Goal: Check status: Check status

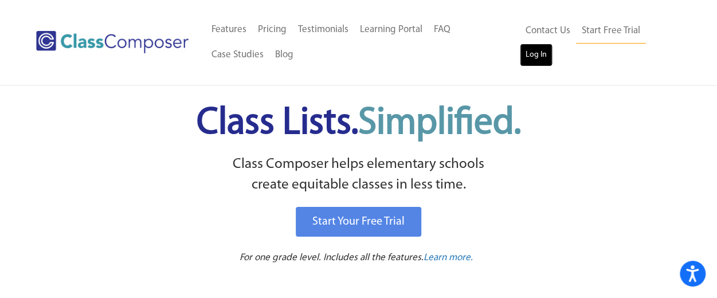
click at [543, 58] on link "Log In" at bounding box center [536, 55] width 33 height 23
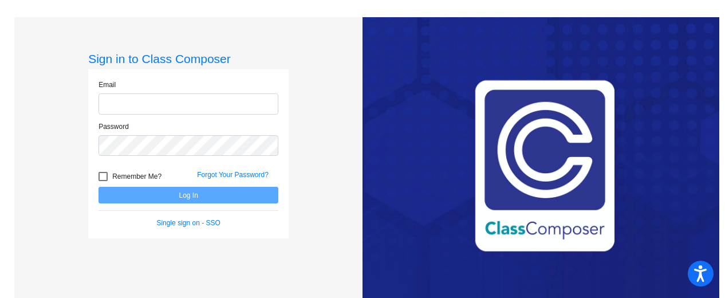
type input "[EMAIL_ADDRESS][DOMAIN_NAME]"
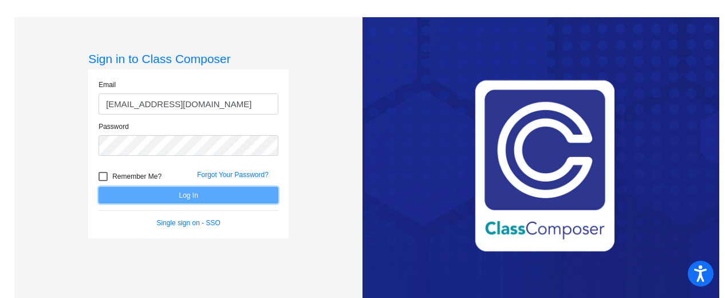
click at [227, 198] on button "Log In" at bounding box center [189, 195] width 180 height 17
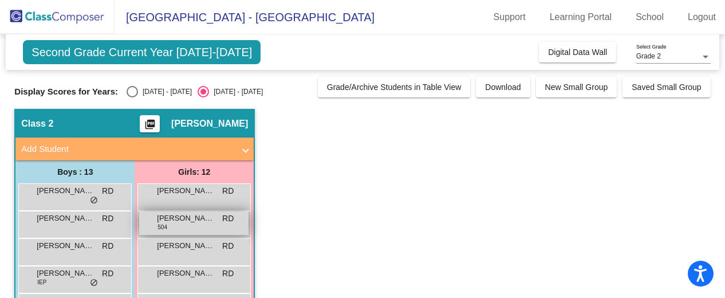
scroll to position [2, 0]
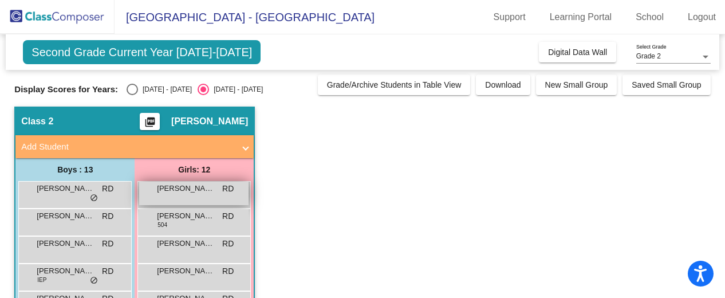
click at [198, 189] on span "Alina Parra" at bounding box center [185, 188] width 57 height 11
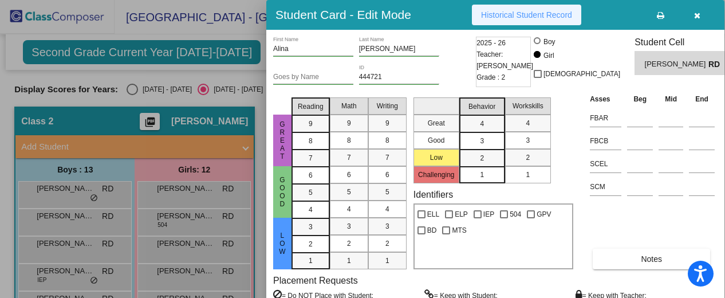
click at [549, 10] on button "Historical Student Record" at bounding box center [526, 15] width 109 height 21
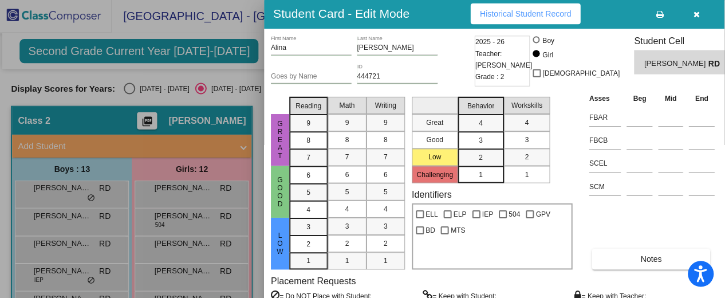
scroll to position [0, 0]
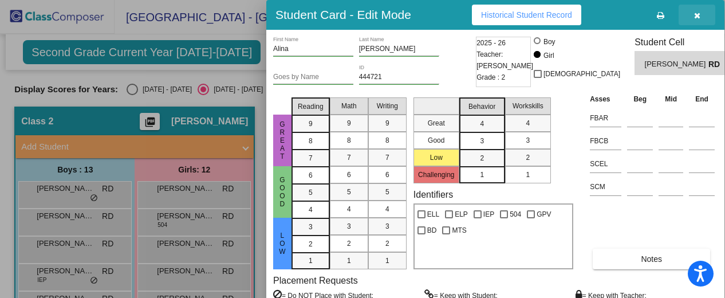
click at [698, 15] on icon "button" at bounding box center [697, 15] width 6 height 8
